Goal: Find specific page/section: Find specific page/section

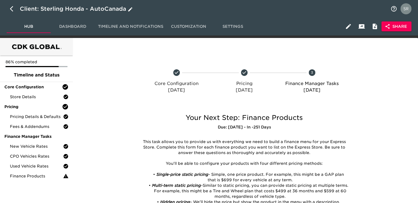
click at [12, 9] on icon "button" at bounding box center [13, 9] width 7 height 7
select select "10"
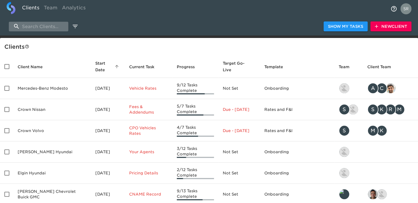
click at [43, 32] on div "Show My Tasks New Client" at bounding box center [209, 27] width 418 height 18
click at [43, 29] on input "search" at bounding box center [39, 27] width 60 height 10
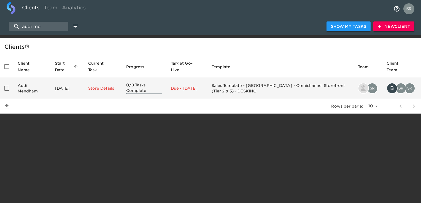
type input "audi me"
click at [33, 85] on td "Audi Mendham" at bounding box center [31, 88] width 37 height 21
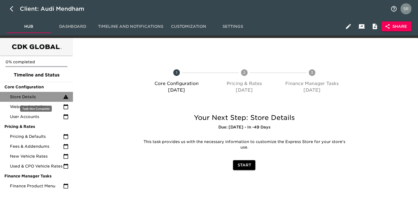
click at [31, 96] on span "Store Details" at bounding box center [36, 97] width 53 height 6
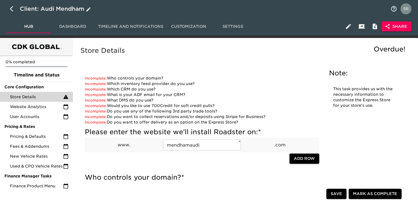
click at [12, 11] on icon "button" at bounding box center [11, 9] width 3 height 6
select select "10"
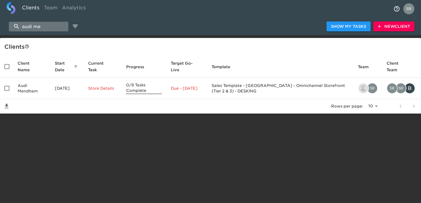
drag, startPoint x: 49, startPoint y: 25, endPoint x: 13, endPoint y: 23, distance: 35.6
click at [13, 23] on input "audi me" at bounding box center [39, 27] width 60 height 10
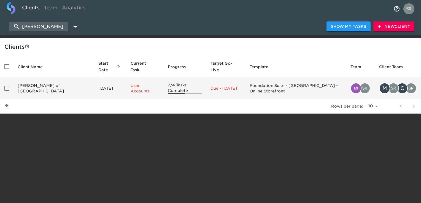
type input "[PERSON_NAME]"
click at [26, 83] on td "[PERSON_NAME] of [GEOGRAPHIC_DATA]" at bounding box center [53, 88] width 81 height 21
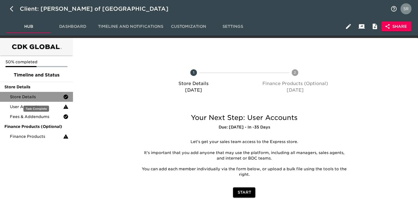
click at [17, 99] on span "Store Details" at bounding box center [36, 97] width 53 height 6
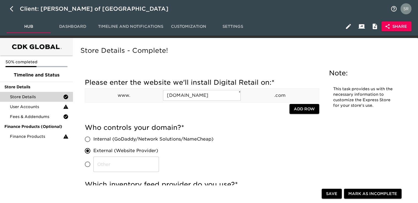
click at [386, 27] on icon "button" at bounding box center [388, 27] width 6 height 6
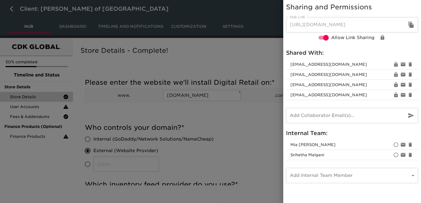
click at [247, 119] on div at bounding box center [210, 101] width 421 height 203
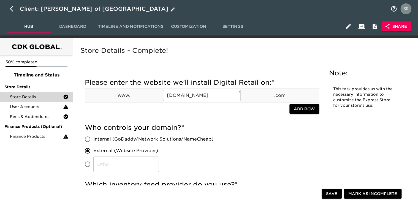
click at [12, 8] on icon "button" at bounding box center [13, 9] width 7 height 7
select select "10"
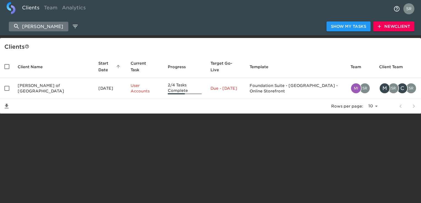
drag, startPoint x: 64, startPoint y: 27, endPoint x: 20, endPoint y: 23, distance: 44.6
click at [20, 23] on input "[PERSON_NAME]" at bounding box center [39, 27] width 60 height 10
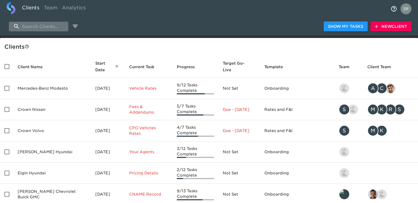
click at [53, 29] on input "search" at bounding box center [39, 27] width 60 height 10
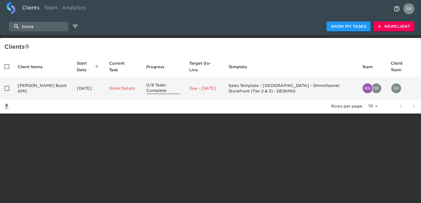
type input "bona"
click at [34, 85] on td "[PERSON_NAME] Buick GMC" at bounding box center [42, 88] width 59 height 21
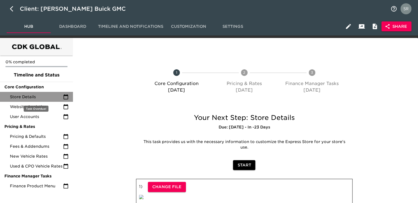
click at [36, 98] on span "Store Details" at bounding box center [36, 97] width 53 height 6
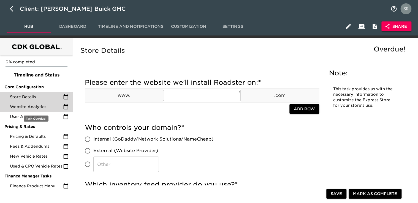
click at [40, 106] on span "Website Analytics" at bounding box center [36, 107] width 53 height 6
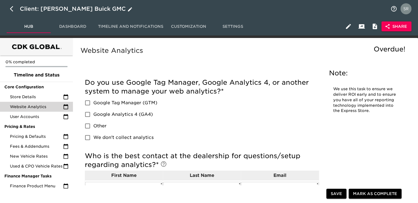
click at [12, 12] on button "button" at bounding box center [13, 8] width 13 height 13
select select "10"
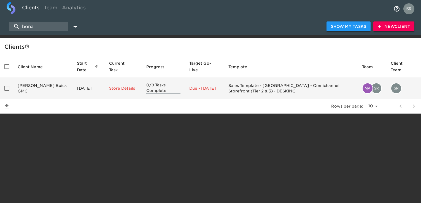
click at [38, 85] on td "[PERSON_NAME] Buick GMC" at bounding box center [42, 88] width 59 height 21
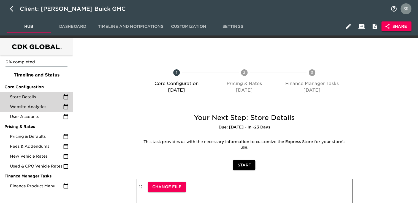
click at [30, 95] on span "Store Details" at bounding box center [36, 97] width 53 height 6
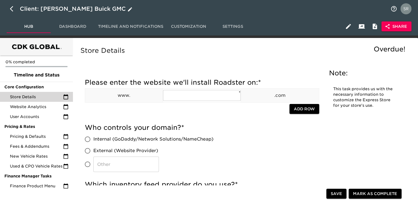
click at [11, 10] on icon "button" at bounding box center [11, 9] width 3 height 6
select select "10"
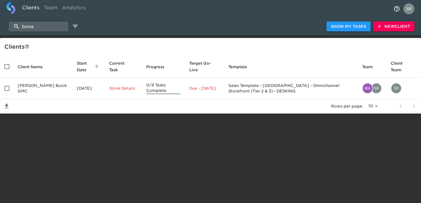
drag, startPoint x: 37, startPoint y: 25, endPoint x: 0, endPoint y: 24, distance: 37.5
click at [0, 24] on html "Clients Team Analytics bona Show My Tasks New Client Client s Client Name Start…" at bounding box center [210, 66] width 421 height 132
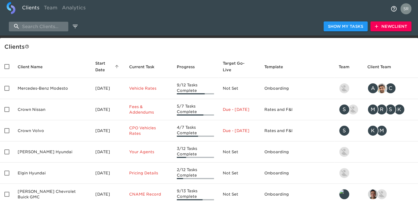
click at [32, 28] on input "search" at bounding box center [39, 27] width 60 height 10
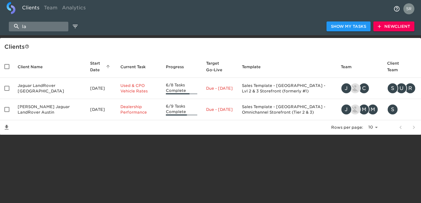
type input "l"
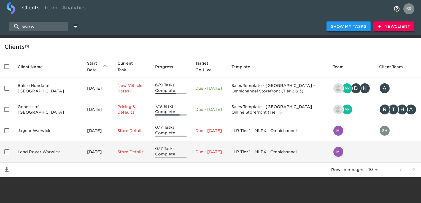
type input "warw"
click at [45, 152] on td "Land Rover Warwick" at bounding box center [47, 152] width 69 height 21
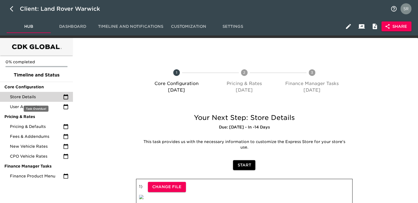
click at [20, 94] on div "Store Details" at bounding box center [36, 97] width 73 height 10
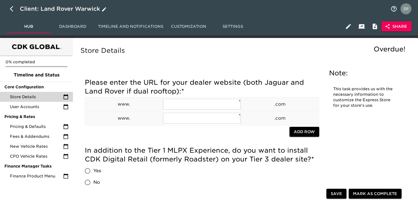
click at [10, 9] on icon "button" at bounding box center [13, 9] width 7 height 7
select select "10"
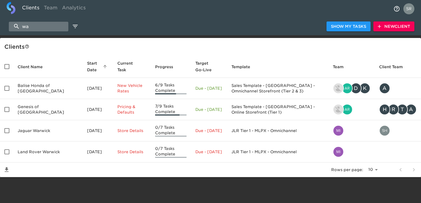
type input "w"
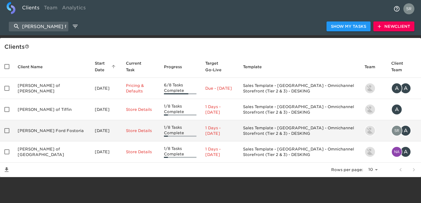
type input "[PERSON_NAME] for"
click at [29, 128] on td "[PERSON_NAME] Ford Fostoria" at bounding box center [51, 130] width 77 height 21
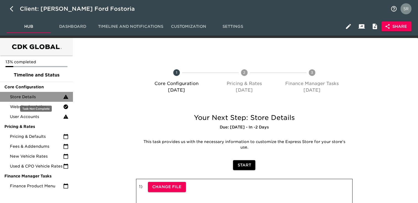
click at [24, 94] on div "Store Details" at bounding box center [36, 97] width 73 height 10
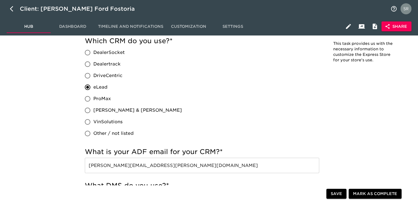
scroll to position [165, 0]
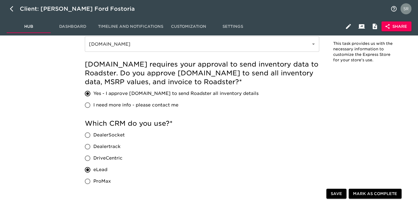
click at [256, 95] on div "[DOMAIN_NAME] requires your approval to send inventory data to Roadster. Do you…" at bounding box center [202, 85] width 235 height 51
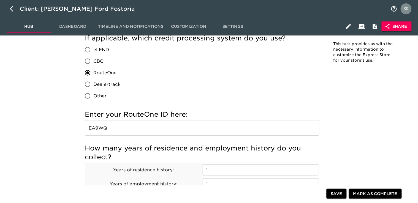
scroll to position [549, 0]
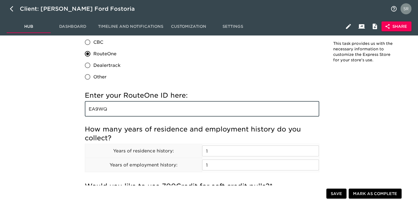
click at [174, 111] on input "EA9WQ" at bounding box center [202, 108] width 235 height 15
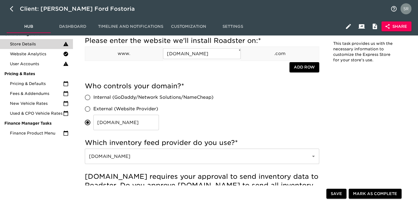
scroll to position [0, 0]
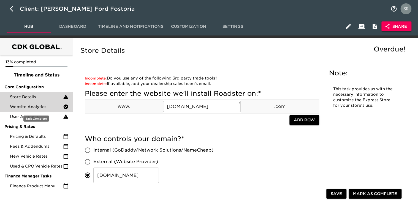
click at [53, 103] on div "Website Analytics" at bounding box center [36, 107] width 73 height 10
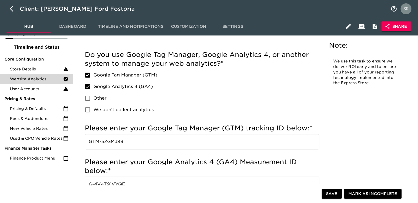
scroll to position [55, 0]
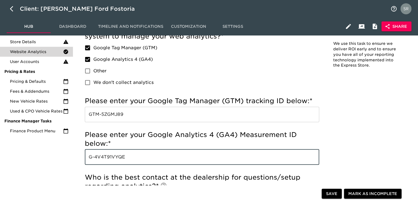
drag, startPoint x: 133, startPoint y: 157, endPoint x: 79, endPoint y: 153, distance: 54.2
click at [79, 153] on div "Incomplete: Which system do you use to collect and manage analytics? Do you use…" at bounding box center [202, 158] width 246 height 286
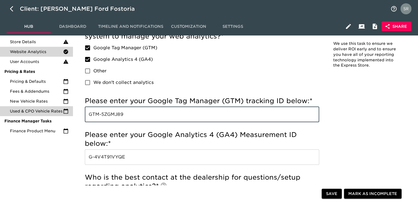
drag, startPoint x: 133, startPoint y: 116, endPoint x: 73, endPoint y: 113, distance: 60.7
click at [73, 113] on div "13% completed Timeline and Status Core Configuration Store Details Website Anal…" at bounding box center [209, 194] width 418 height 422
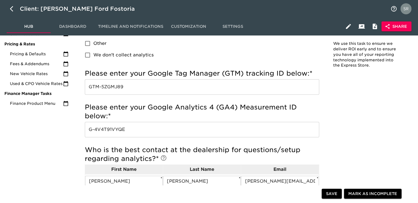
scroll to position [28, 0]
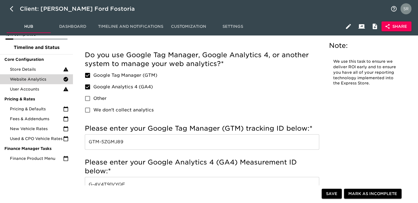
click at [240, 101] on div "Do you use Google Tag Manager, Google Analytics 4, or another system to manage …" at bounding box center [202, 83] width 235 height 65
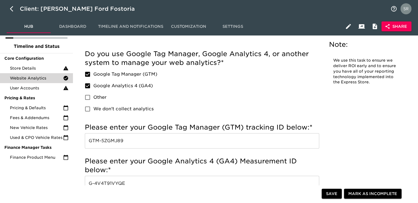
scroll to position [0, 0]
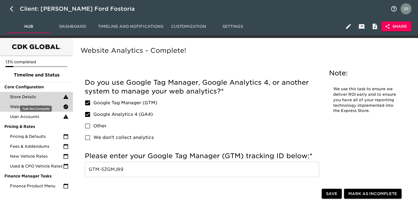
click at [53, 95] on span "Store Details" at bounding box center [36, 97] width 53 height 6
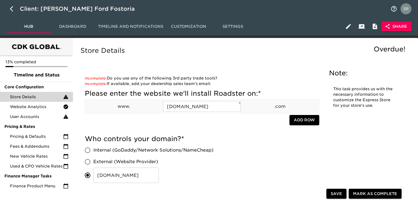
scroll to position [719, 0]
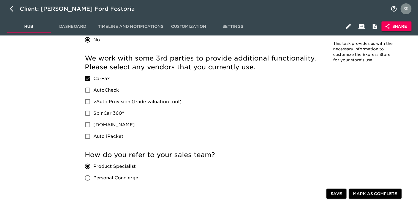
click at [254, 117] on div "We work with some 3rd parties to provide additional functionality. Please selec…" at bounding box center [202, 98] width 235 height 88
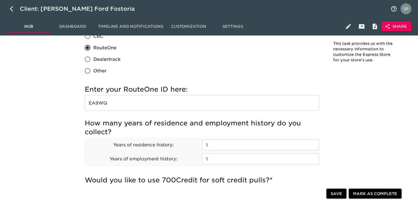
scroll to position [498, 0]
